Goal: Task Accomplishment & Management: Use online tool/utility

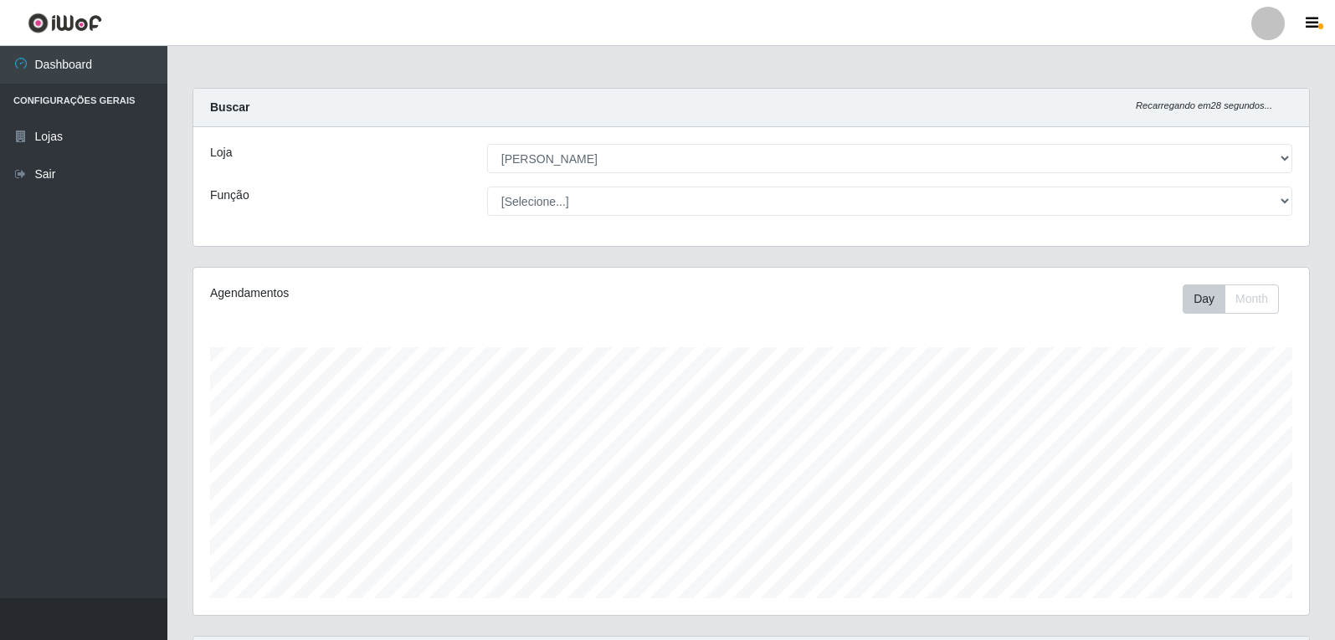
select select "523"
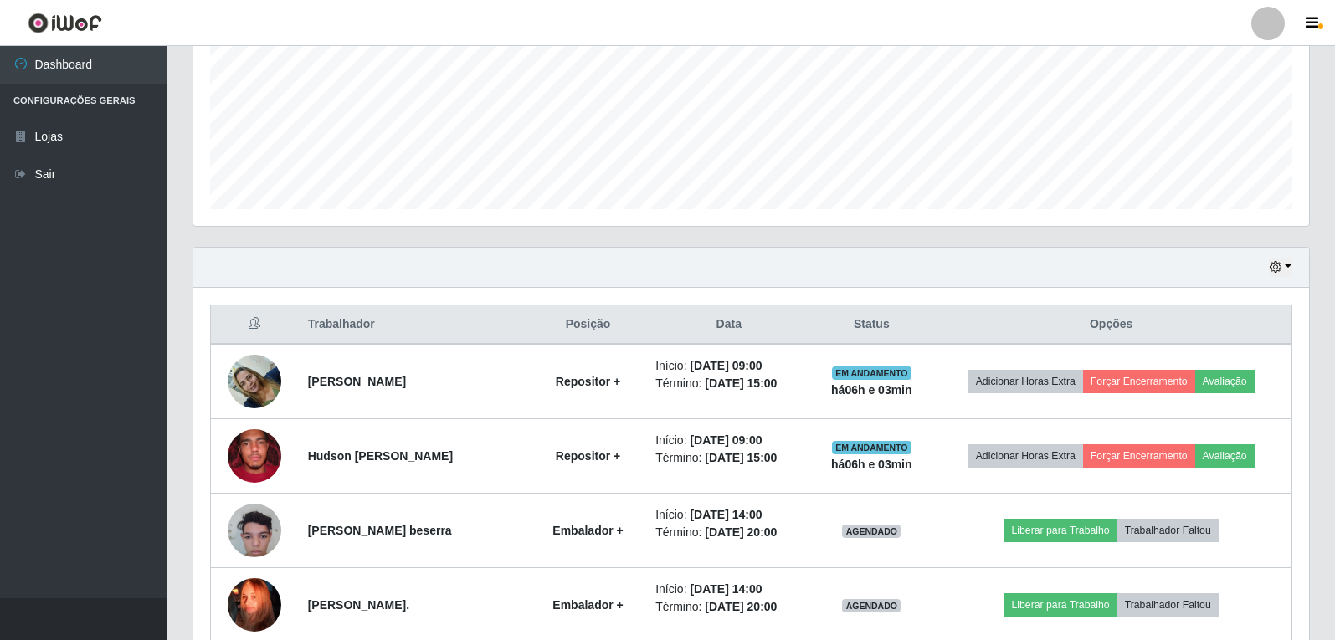
scroll to position [418, 0]
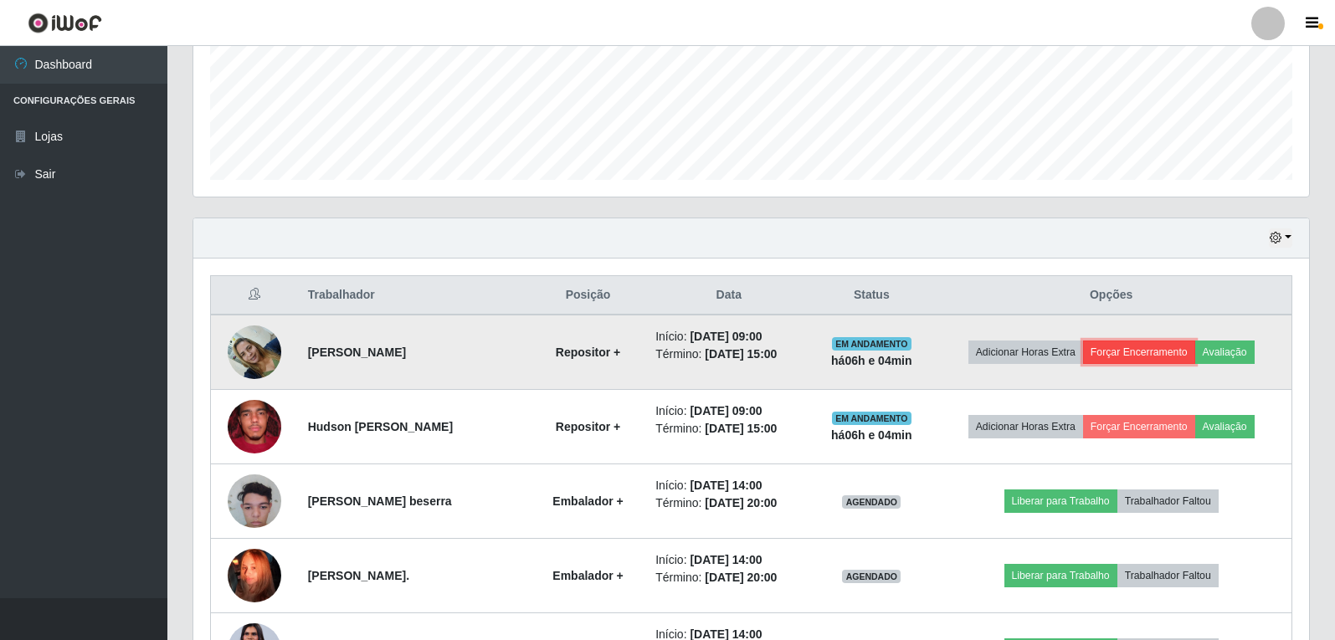
click at [1131, 357] on button "Forçar Encerramento" at bounding box center [1139, 352] width 112 height 23
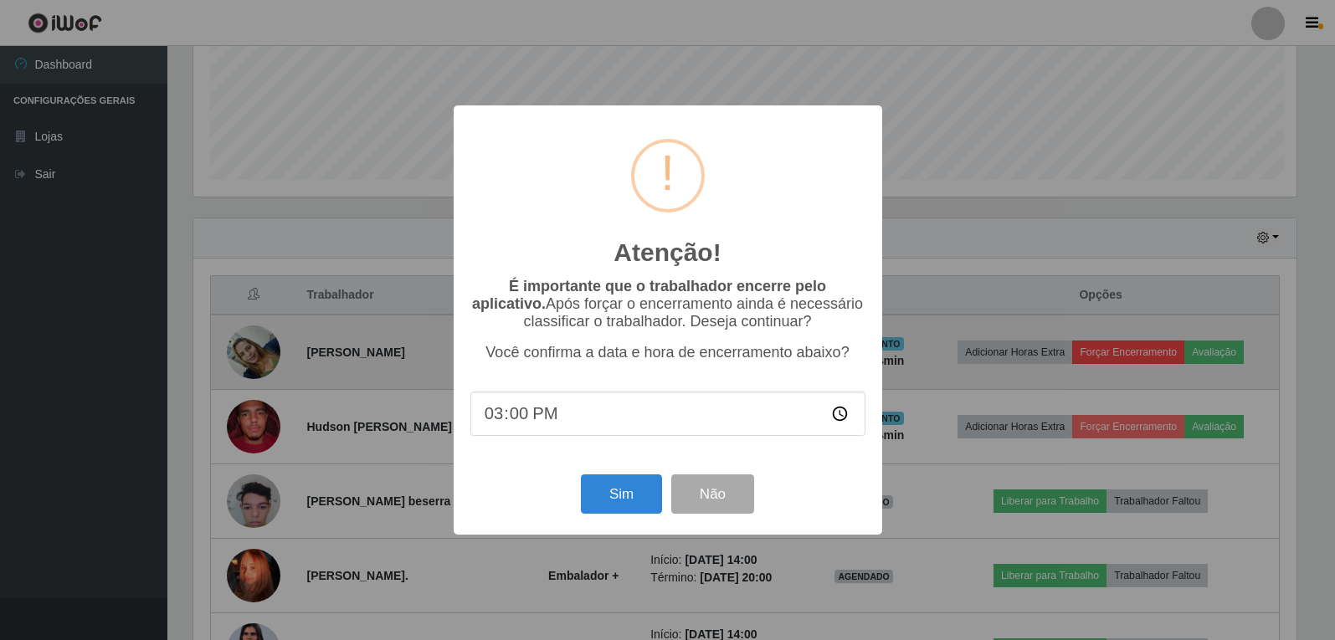
scroll to position [347, 1107]
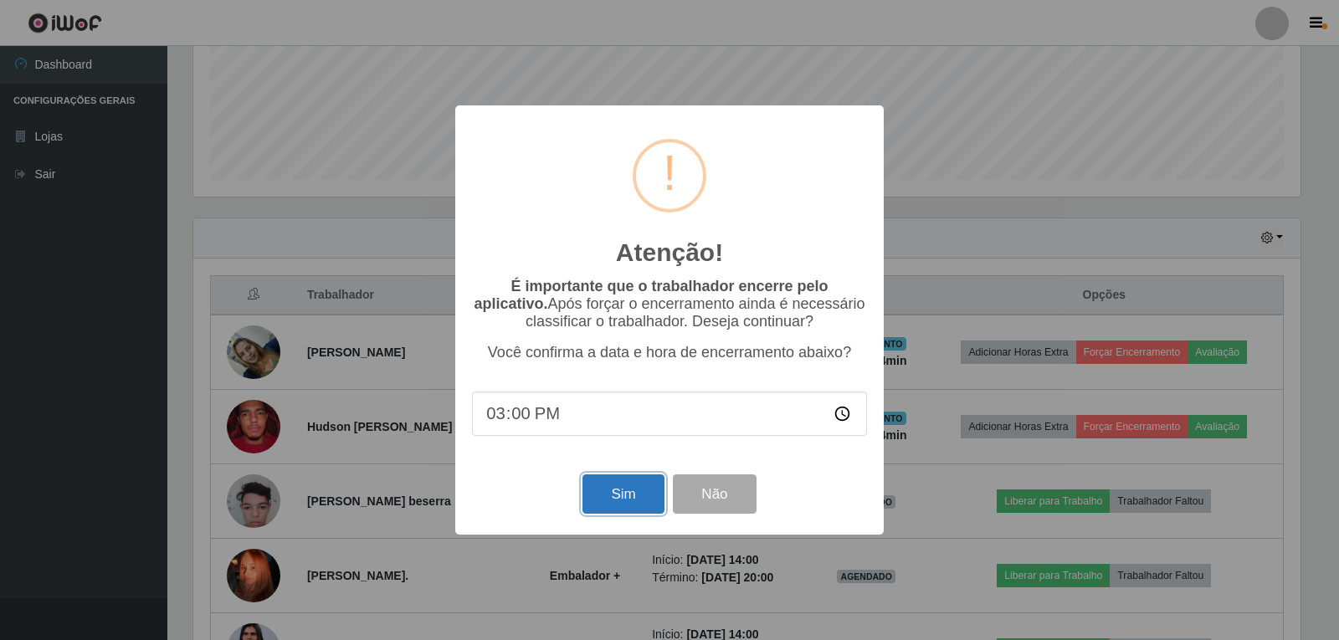
click at [626, 491] on button "Sim" at bounding box center [622, 493] width 81 height 39
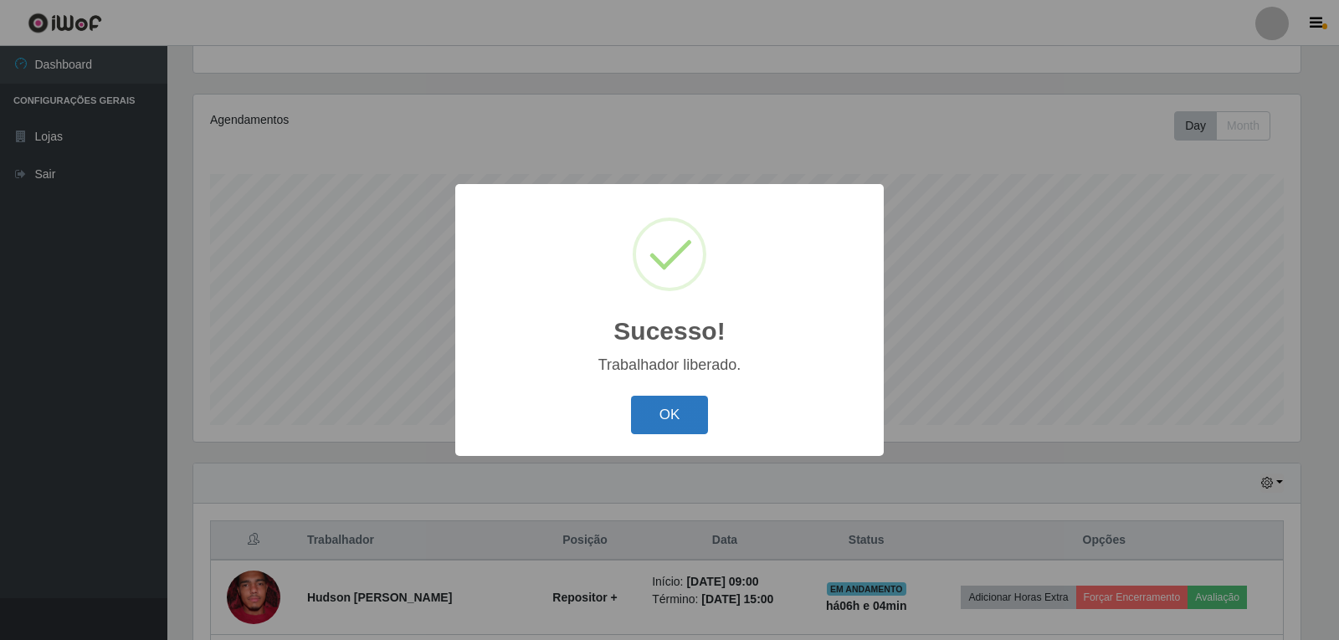
click at [671, 421] on button "OK" at bounding box center [670, 415] width 78 height 39
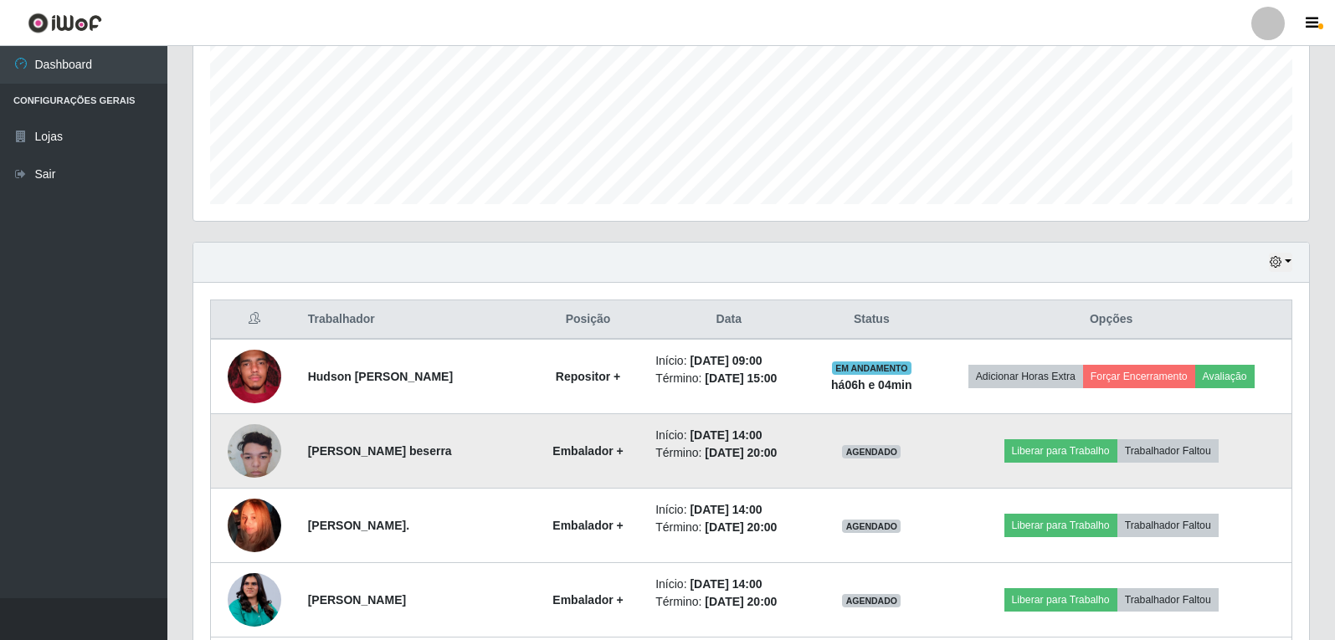
scroll to position [424, 0]
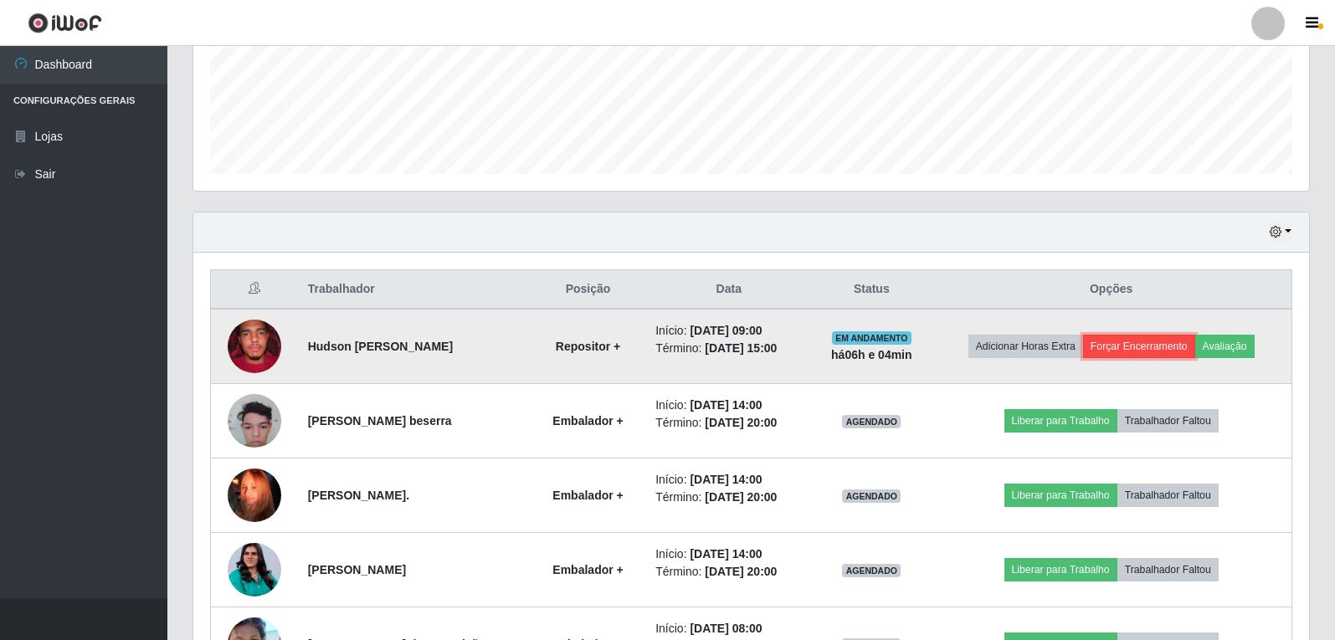
click at [1133, 354] on button "Forçar Encerramento" at bounding box center [1139, 346] width 112 height 23
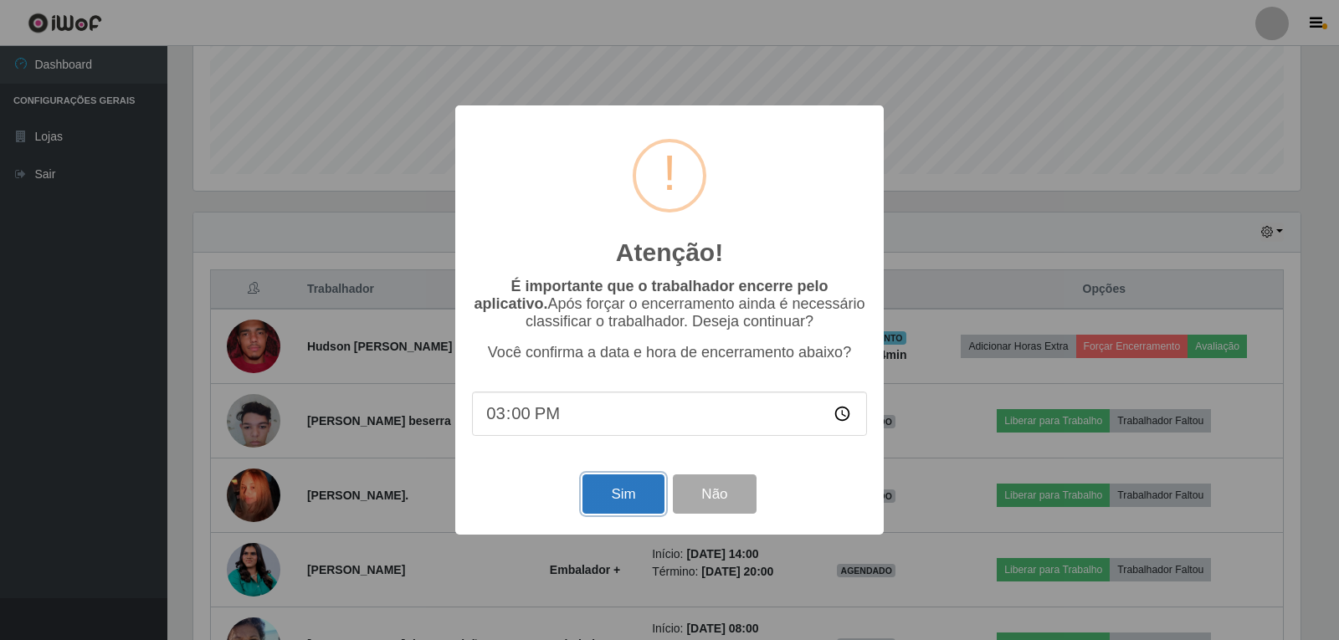
click at [648, 491] on button "Sim" at bounding box center [622, 493] width 81 height 39
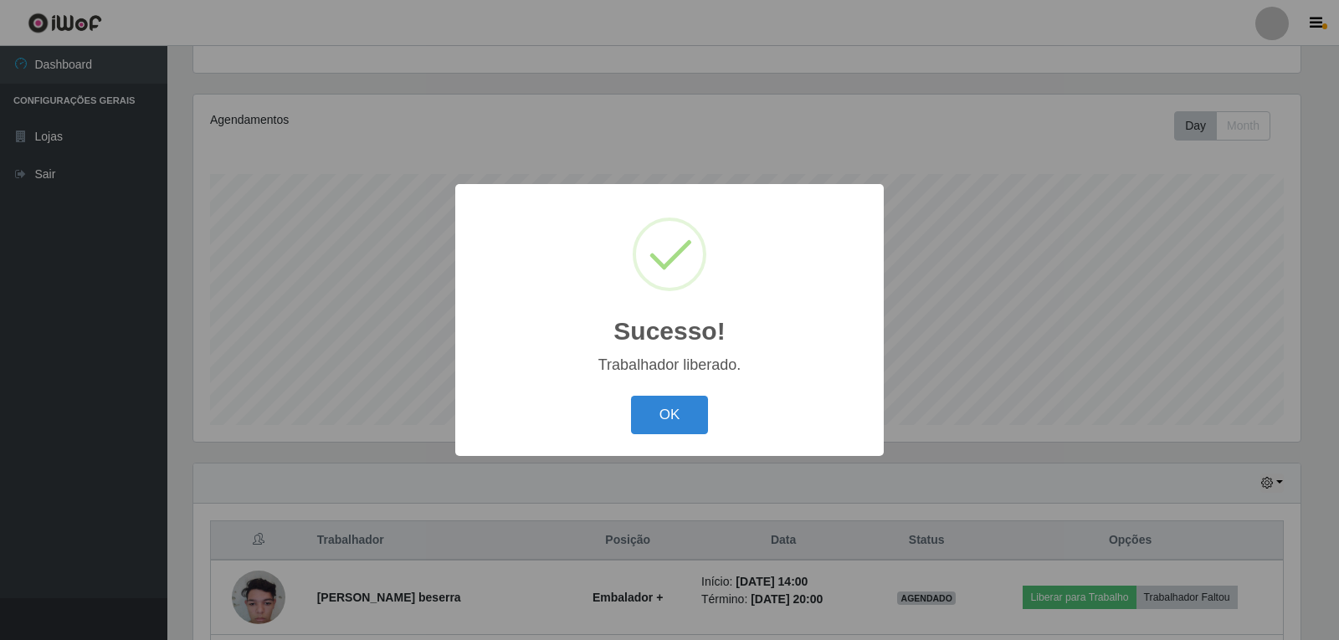
drag, startPoint x: 685, startPoint y: 415, endPoint x: 697, endPoint y: 420, distance: 12.7
click at [695, 420] on button "OK" at bounding box center [670, 415] width 78 height 39
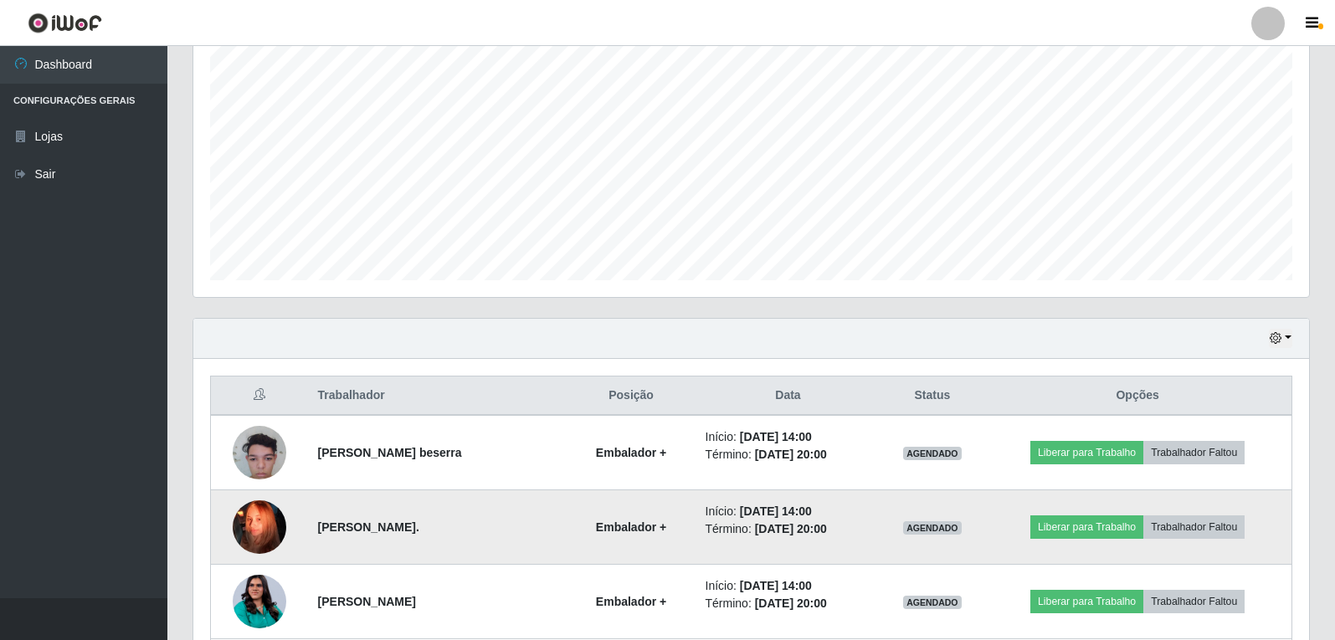
scroll to position [276, 0]
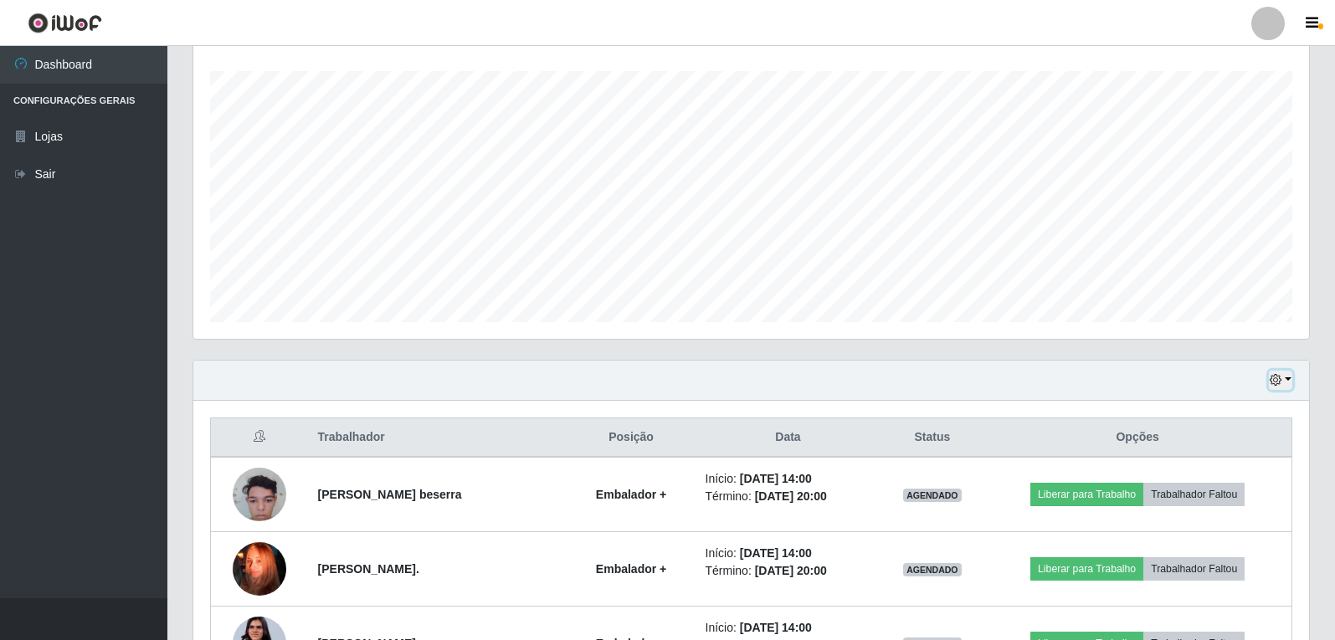
click at [1281, 377] on icon "button" at bounding box center [1275, 380] width 12 height 12
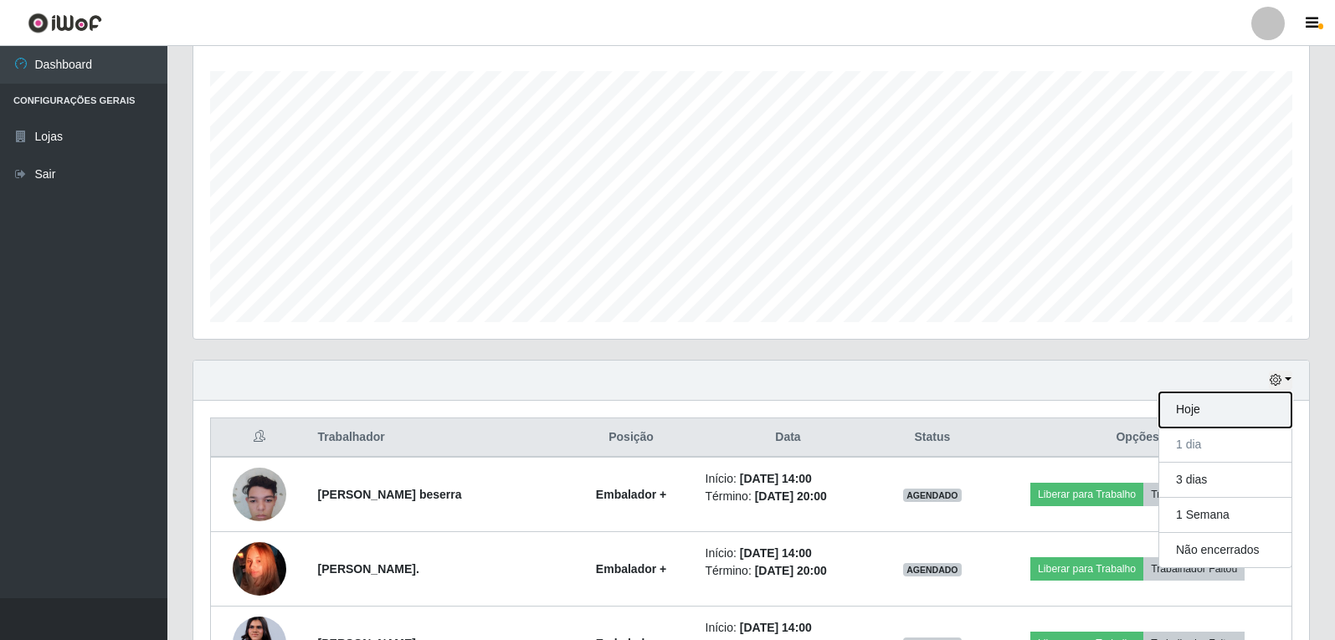
click at [1194, 414] on button "Hoje" at bounding box center [1225, 409] width 132 height 35
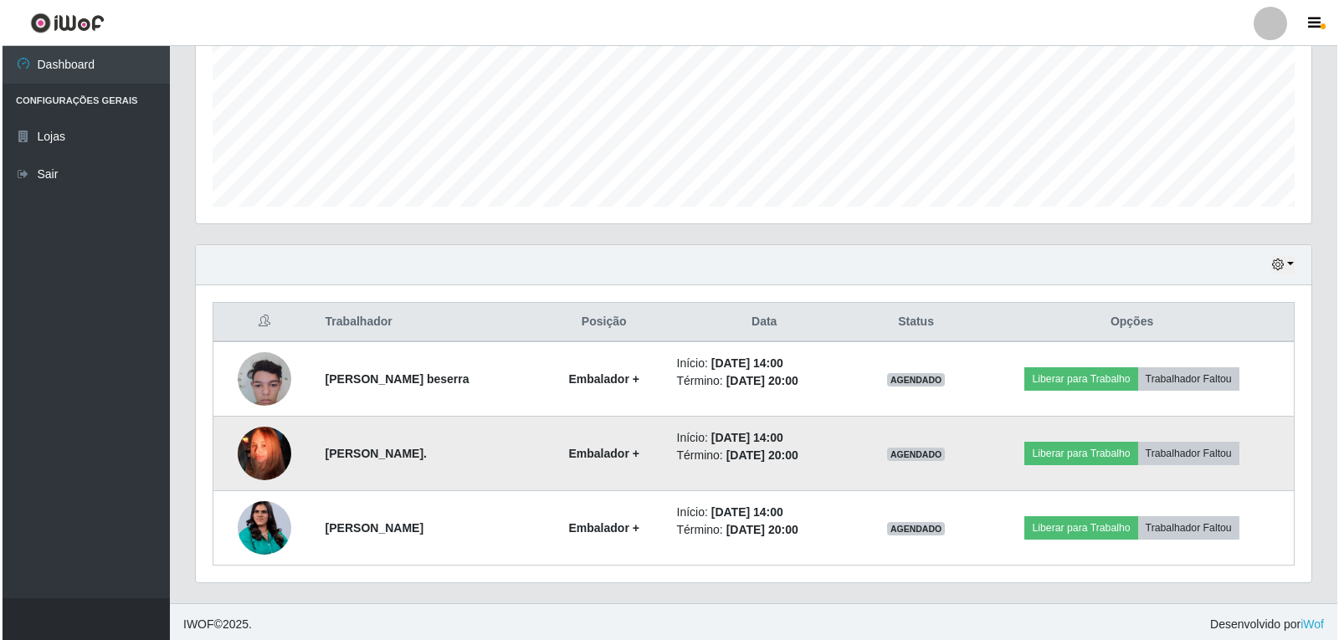
scroll to position [397, 0]
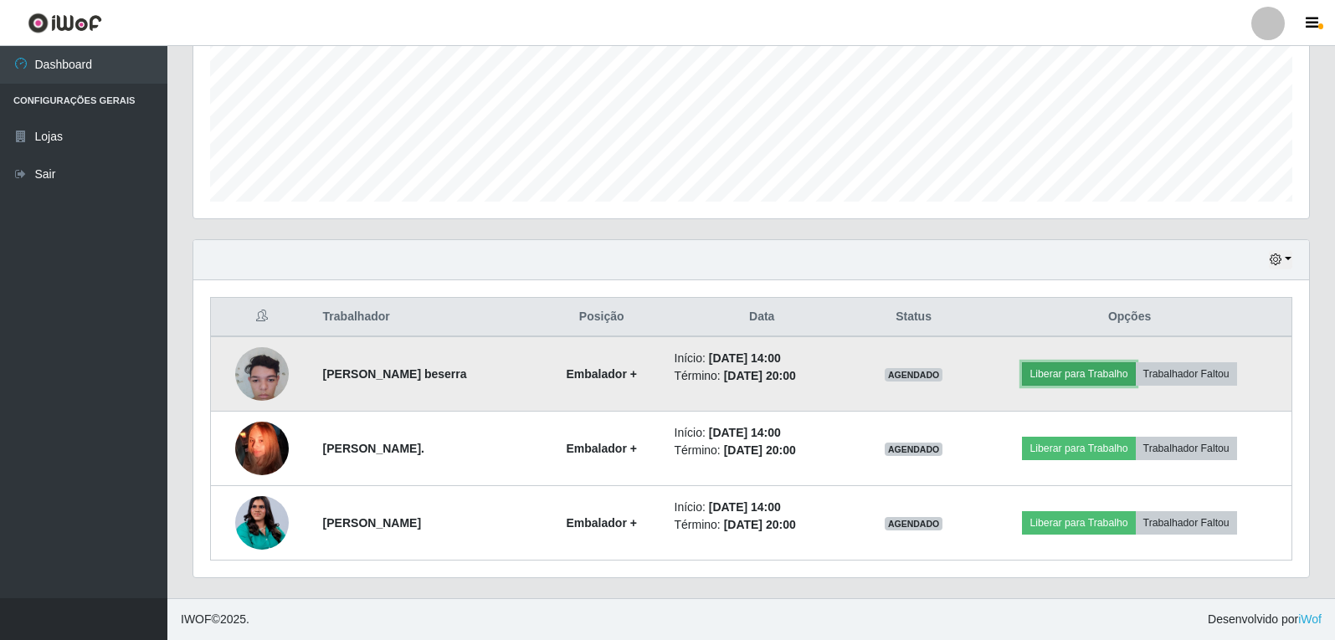
click at [1066, 380] on button "Liberar para Trabalho" at bounding box center [1078, 373] width 113 height 23
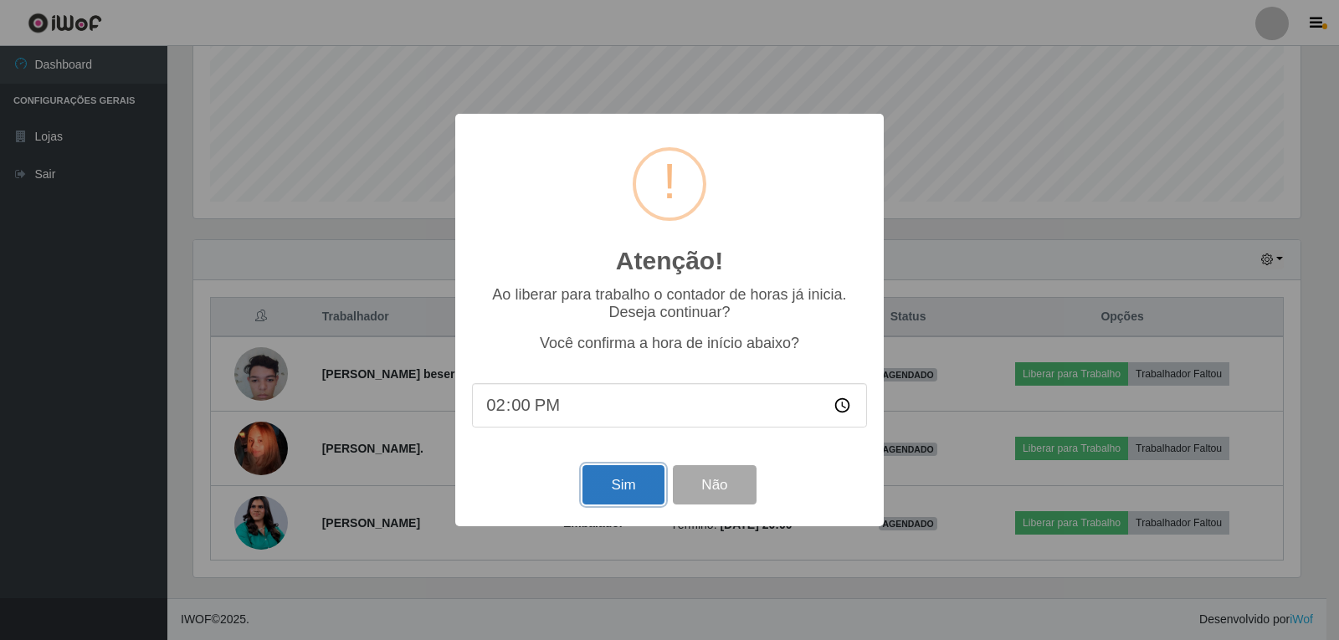
drag, startPoint x: 611, startPoint y: 495, endPoint x: 881, endPoint y: 476, distance: 271.0
click at [657, 496] on button "Sim" at bounding box center [622, 484] width 81 height 39
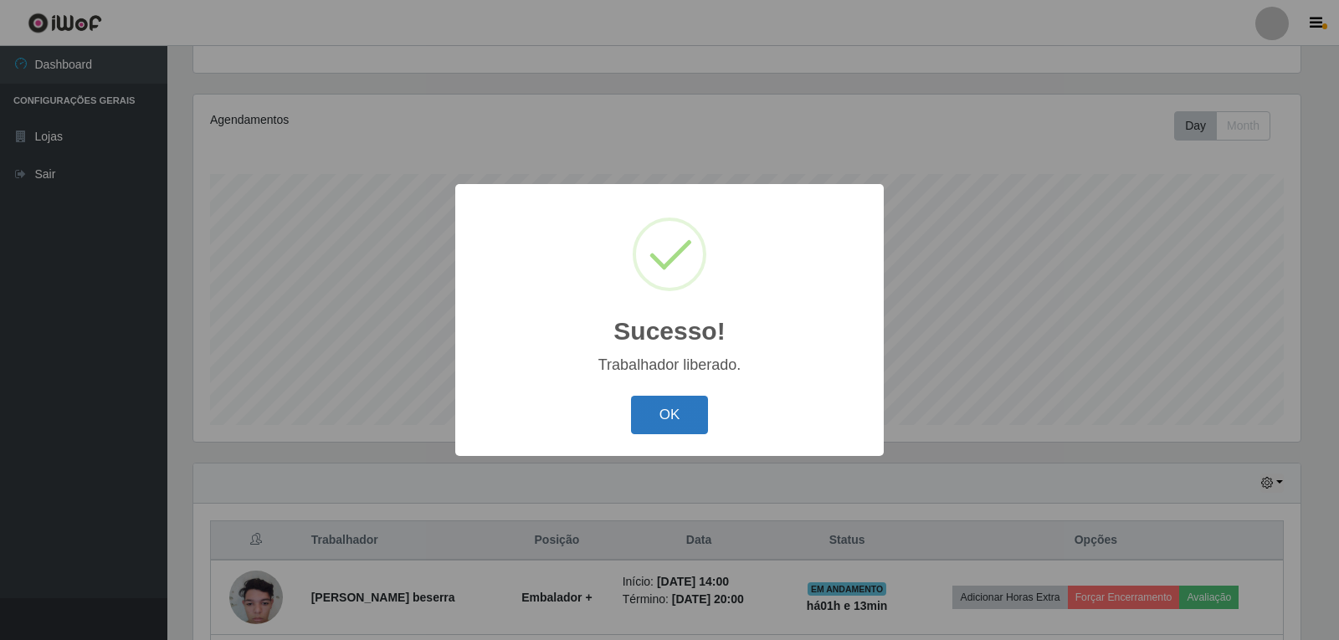
click at [669, 416] on button "OK" at bounding box center [670, 415] width 78 height 39
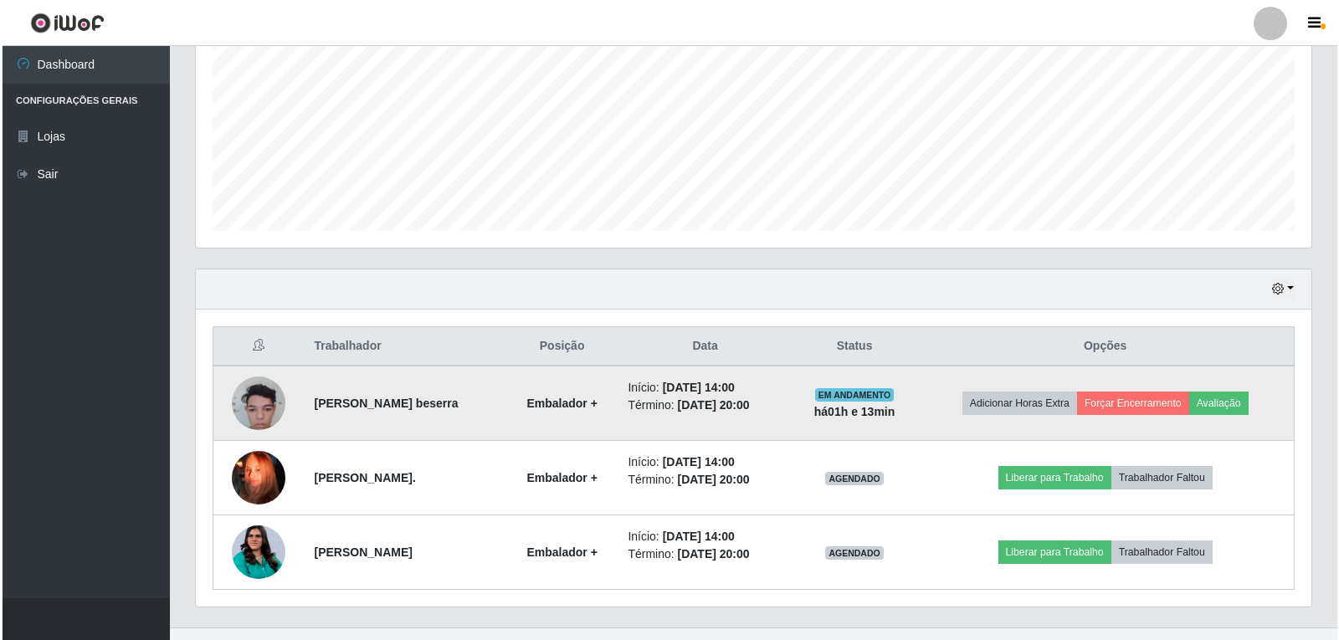
scroll to position [397, 0]
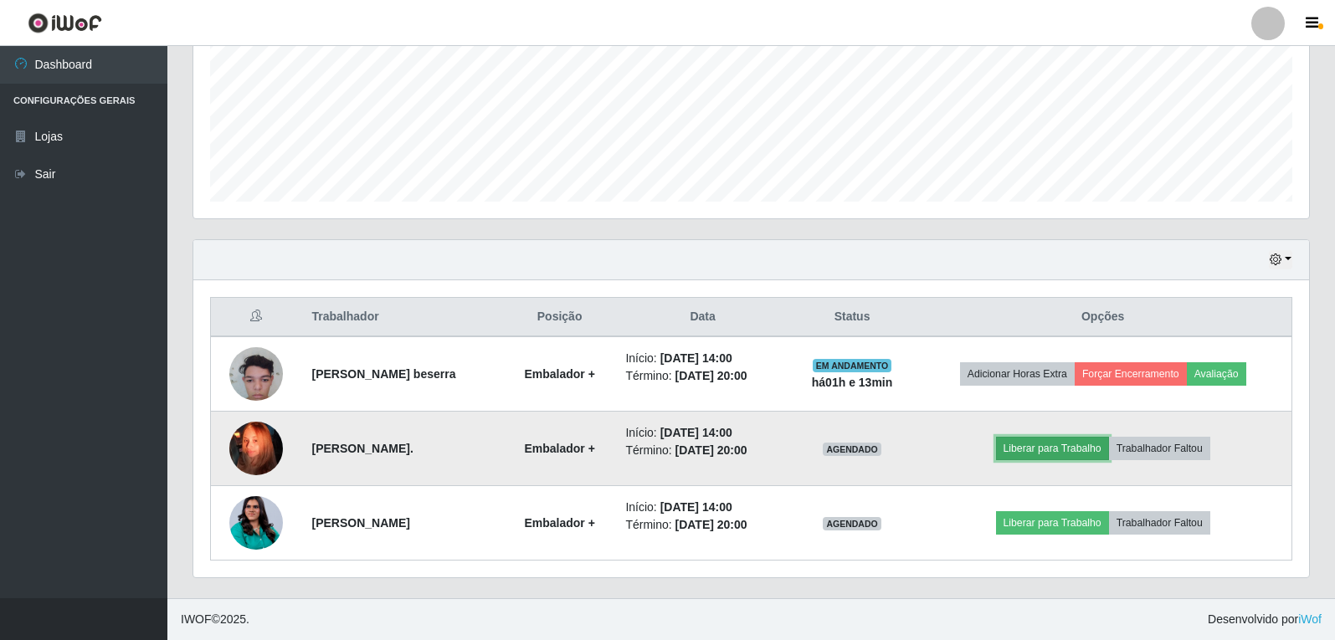
drag, startPoint x: 1056, startPoint y: 448, endPoint x: 1036, endPoint y: 448, distance: 20.1
click at [1036, 448] on button "Liberar para Trabalho" at bounding box center [1052, 448] width 113 height 23
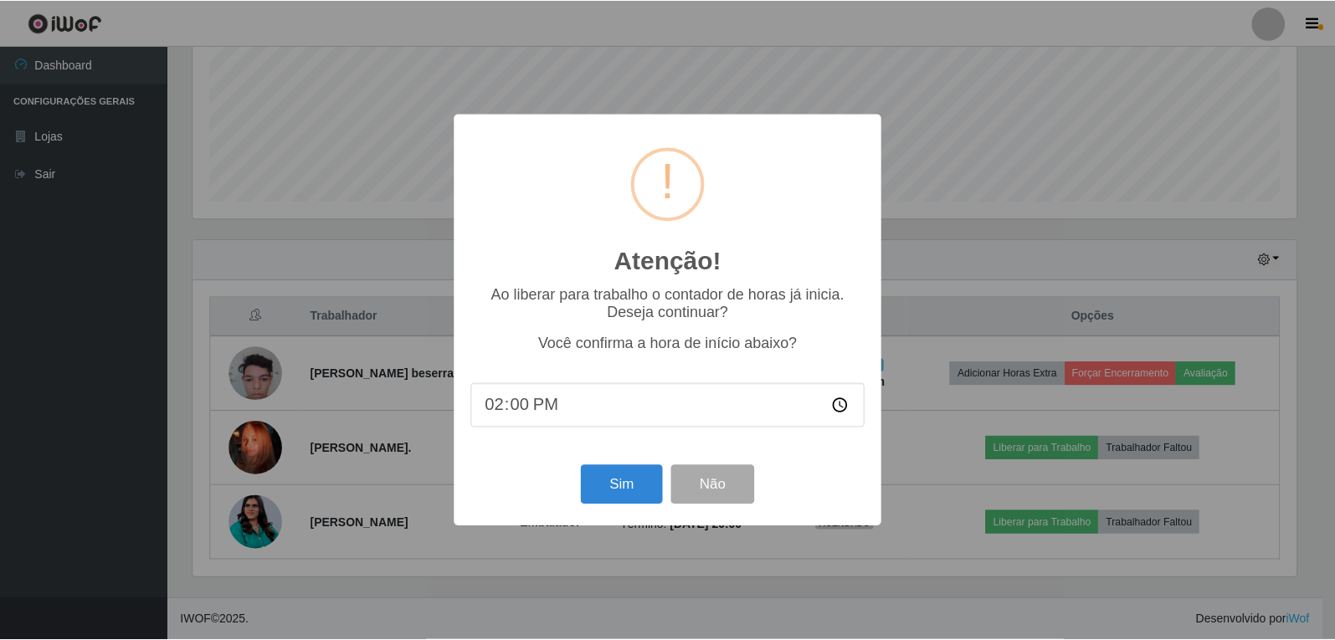
scroll to position [347, 1107]
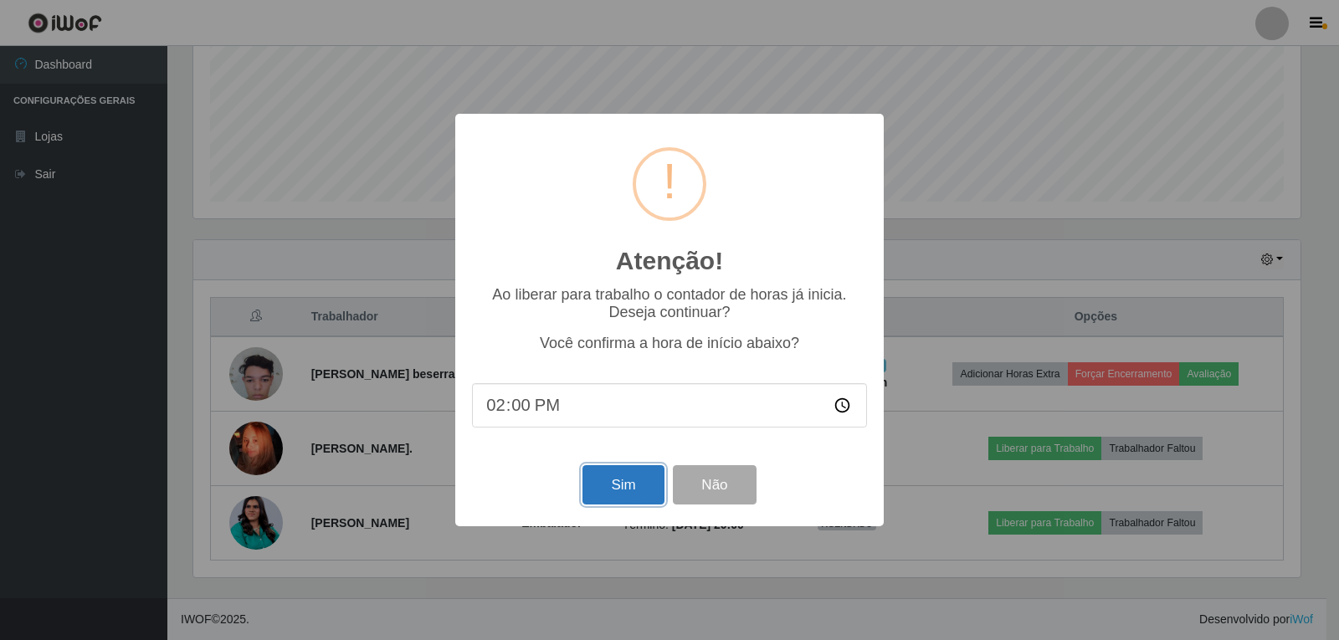
click at [635, 486] on button "Sim" at bounding box center [622, 484] width 81 height 39
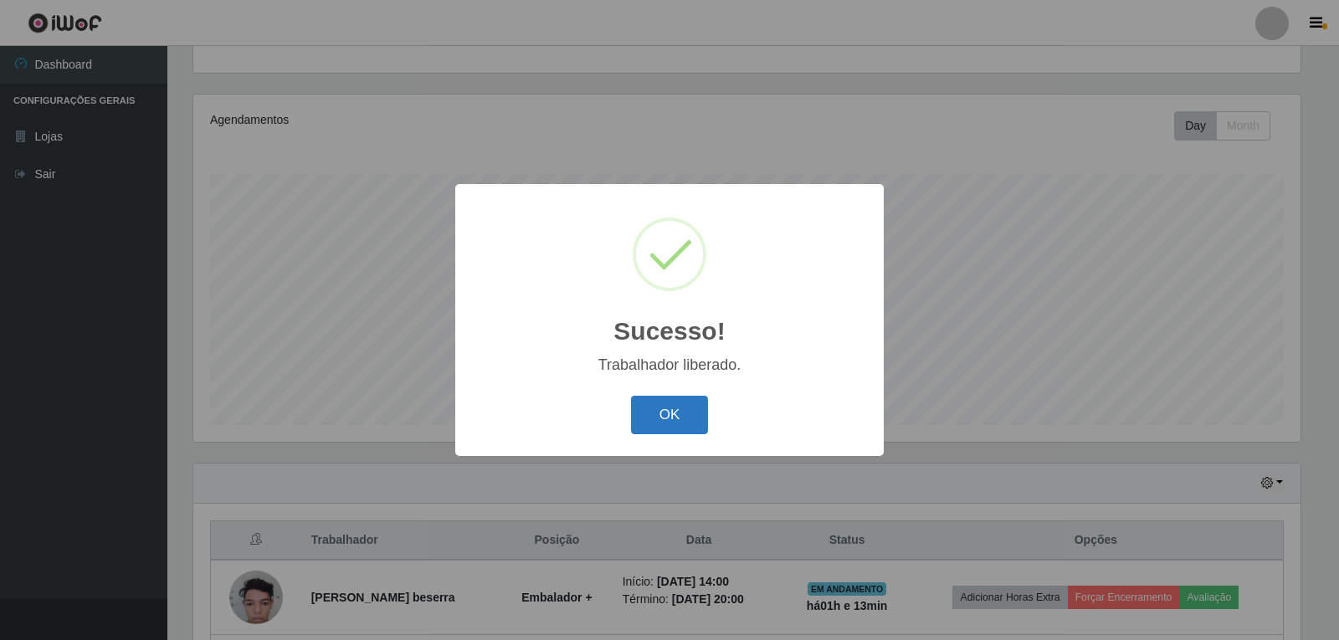
click at [683, 423] on button "OK" at bounding box center [670, 415] width 78 height 39
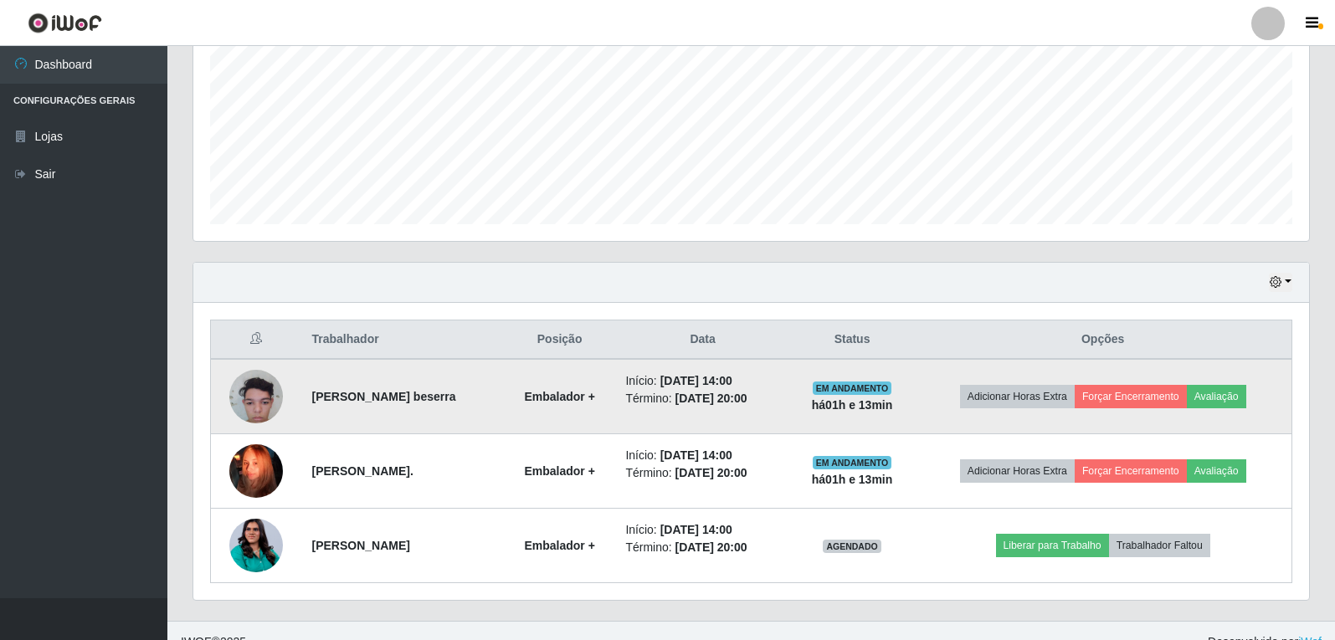
scroll to position [397, 0]
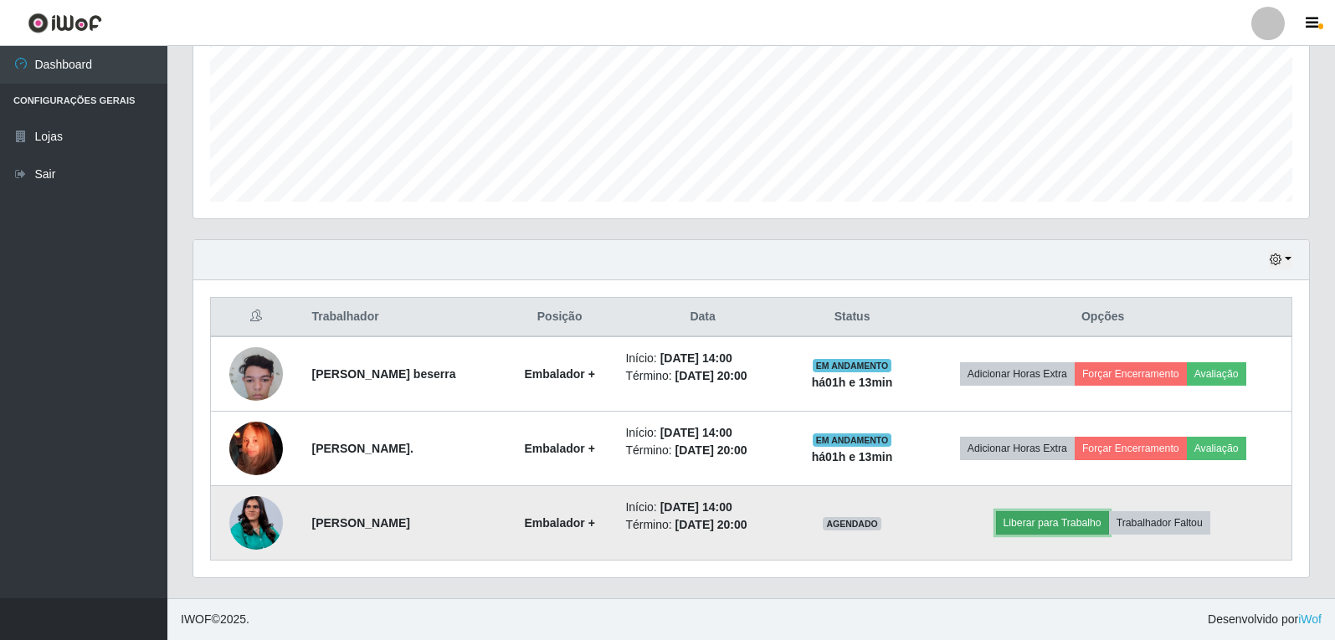
click at [1067, 522] on button "Liberar para Trabalho" at bounding box center [1052, 522] width 113 height 23
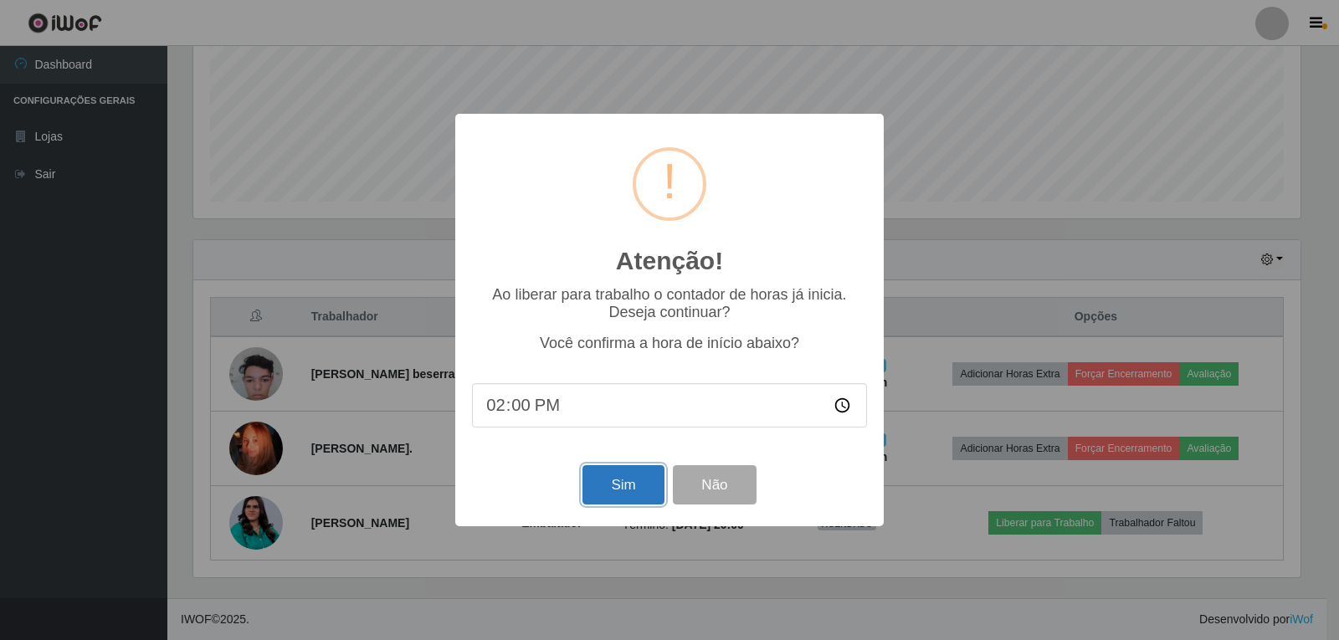
click at [591, 489] on button "Sim" at bounding box center [622, 484] width 81 height 39
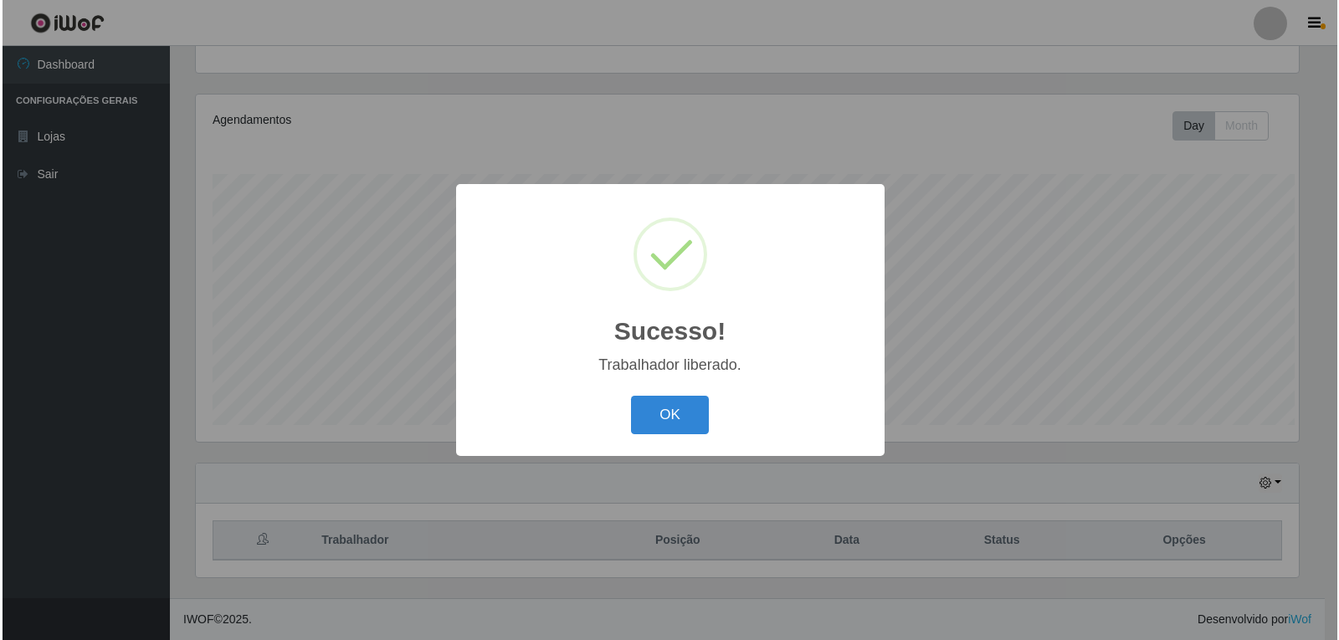
scroll to position [0, 0]
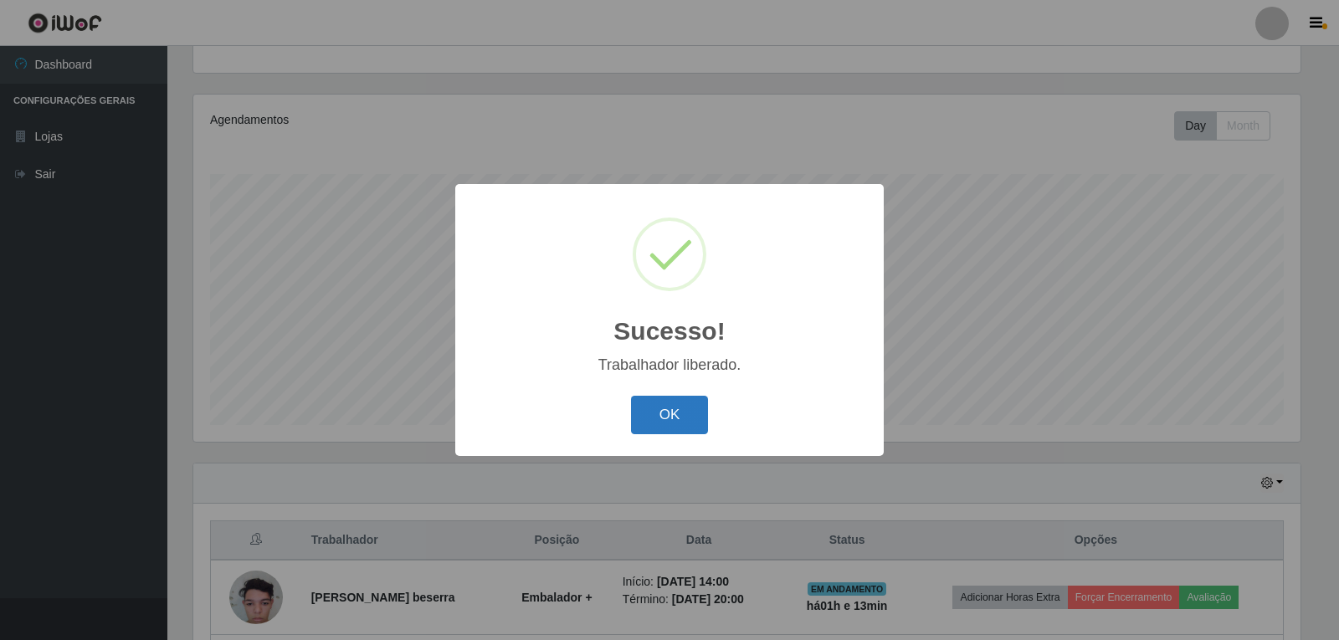
click at [654, 419] on button "OK" at bounding box center [670, 415] width 78 height 39
